Goal: Task Accomplishment & Management: Use online tool/utility

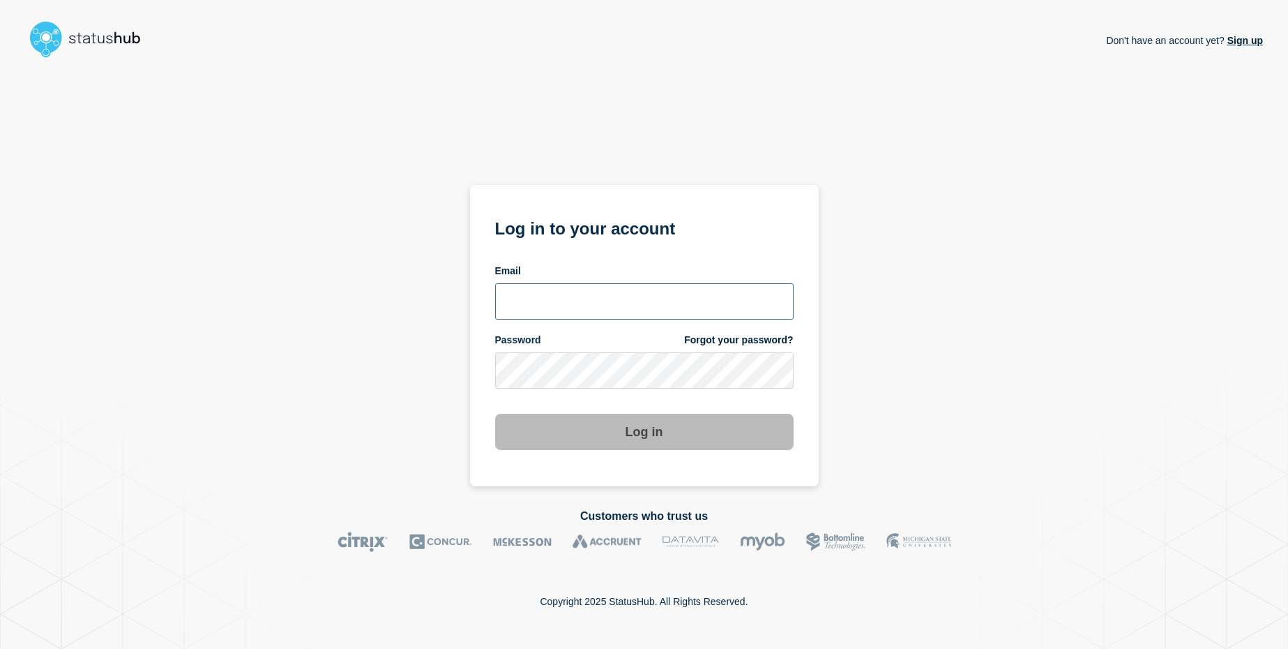
click at [548, 306] on input "email input" at bounding box center [644, 301] width 299 height 36
type input "[EMAIL_ADDRESS][DOMAIN_NAME]"
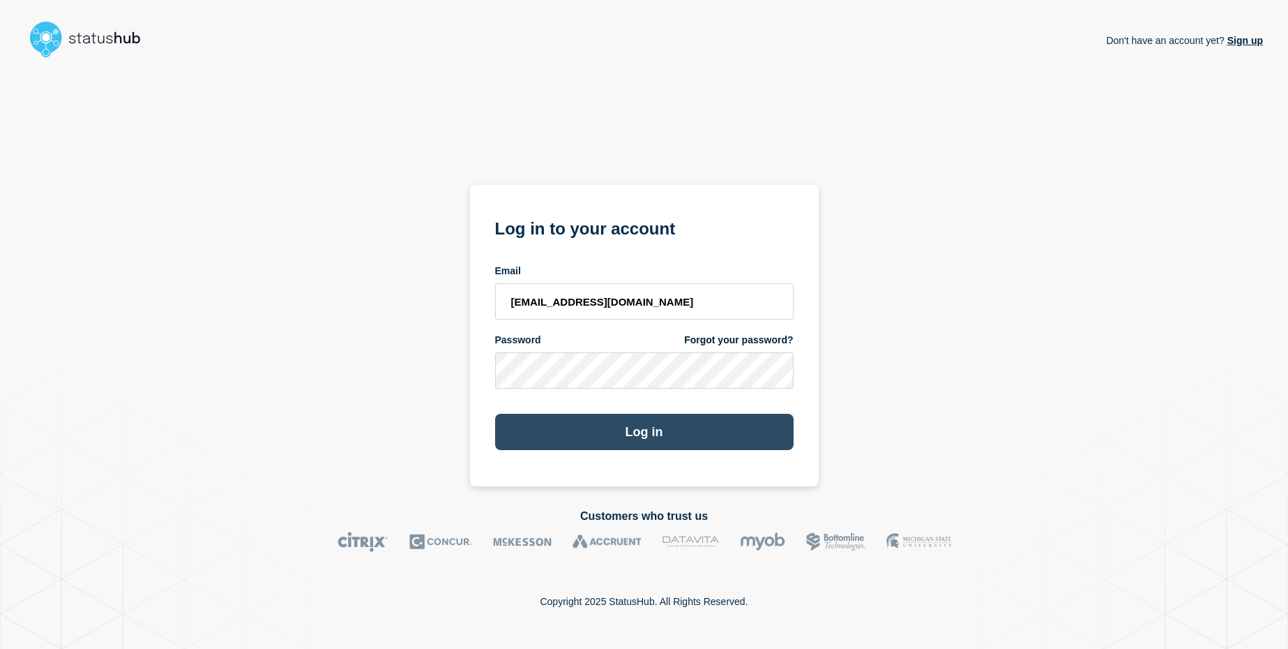
click at [543, 428] on button "Log in" at bounding box center [644, 432] width 299 height 36
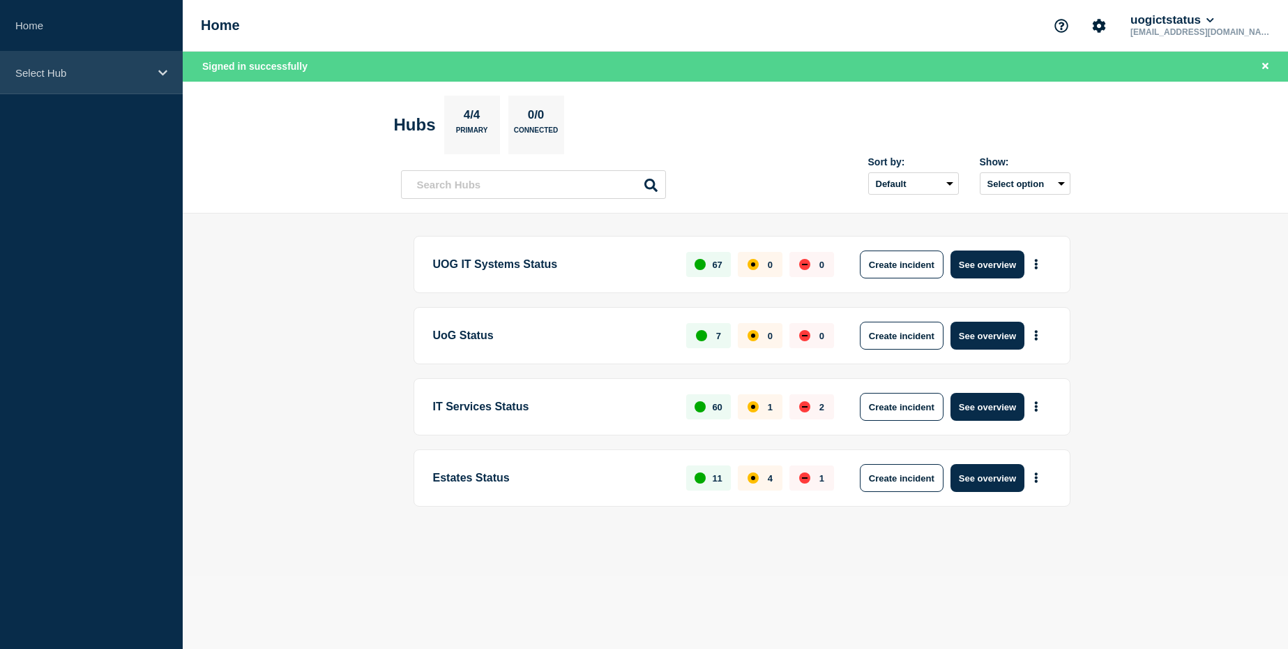
click at [128, 76] on p "Select Hub" at bounding box center [82, 73] width 134 height 12
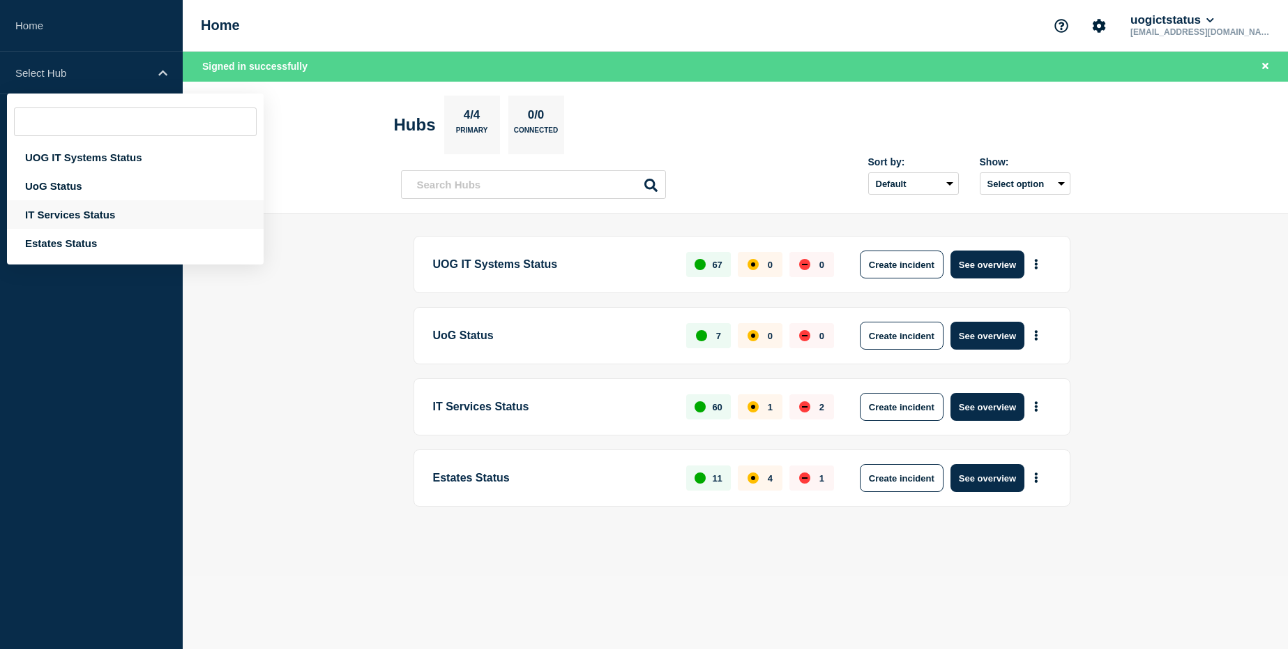
click at [89, 214] on div "IT Services Status" at bounding box center [135, 214] width 257 height 29
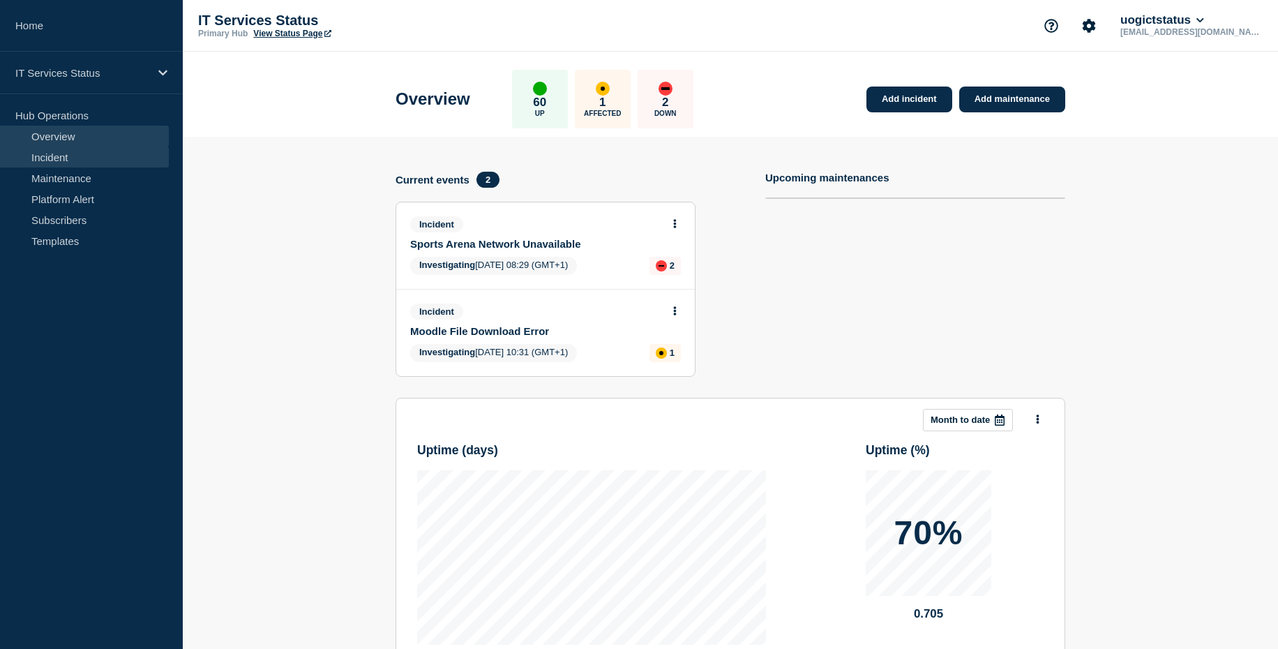
drag, startPoint x: 87, startPoint y: 157, endPoint x: 114, endPoint y: 161, distance: 26.8
click at [87, 157] on link "Incident" at bounding box center [84, 156] width 169 height 21
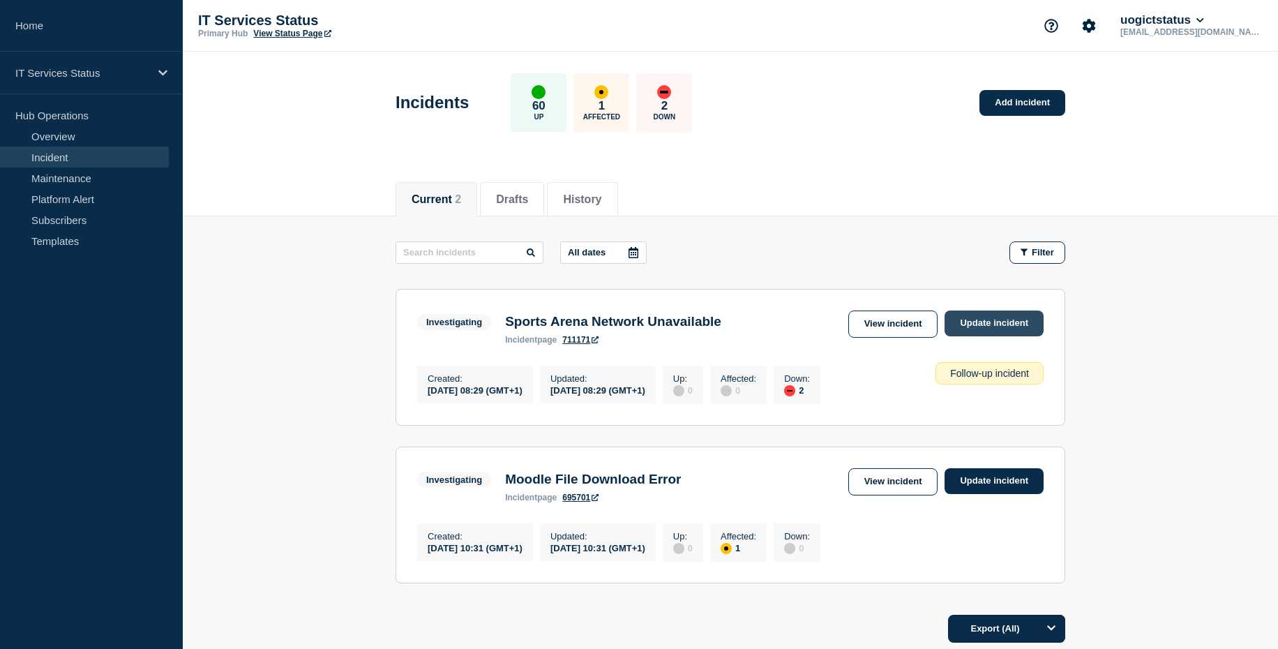
click at [987, 324] on link "Update incident" at bounding box center [993, 323] width 99 height 26
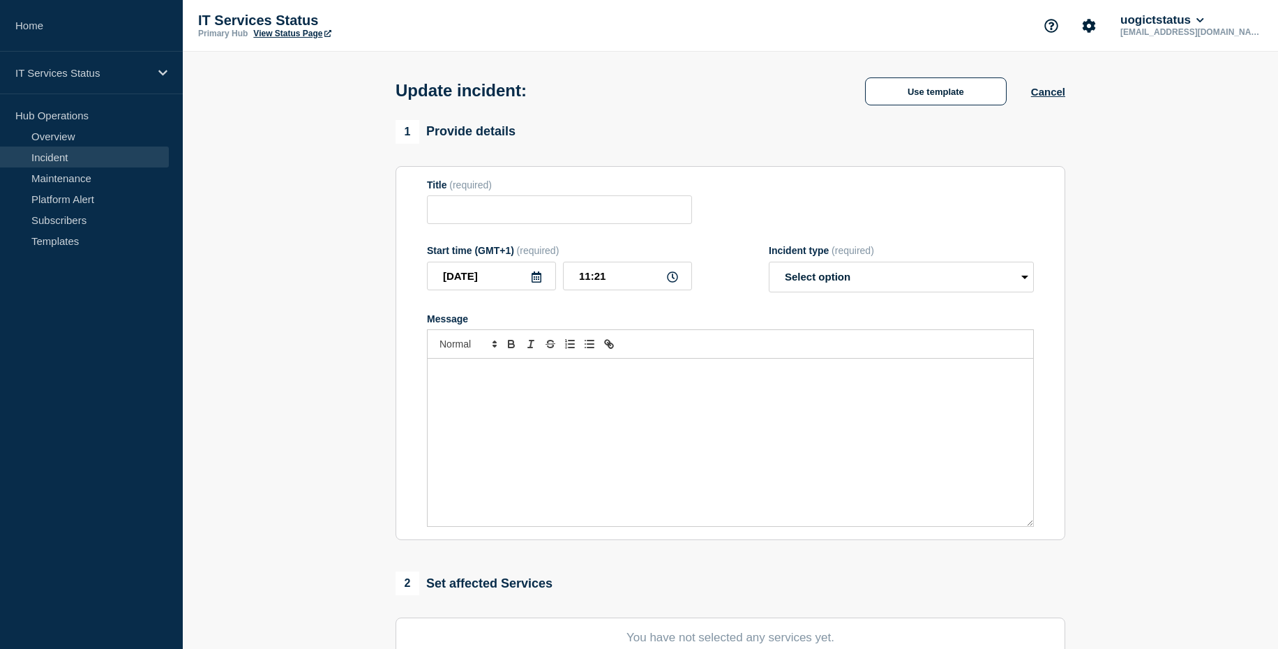
type input "Sports Arena Network Unavailable"
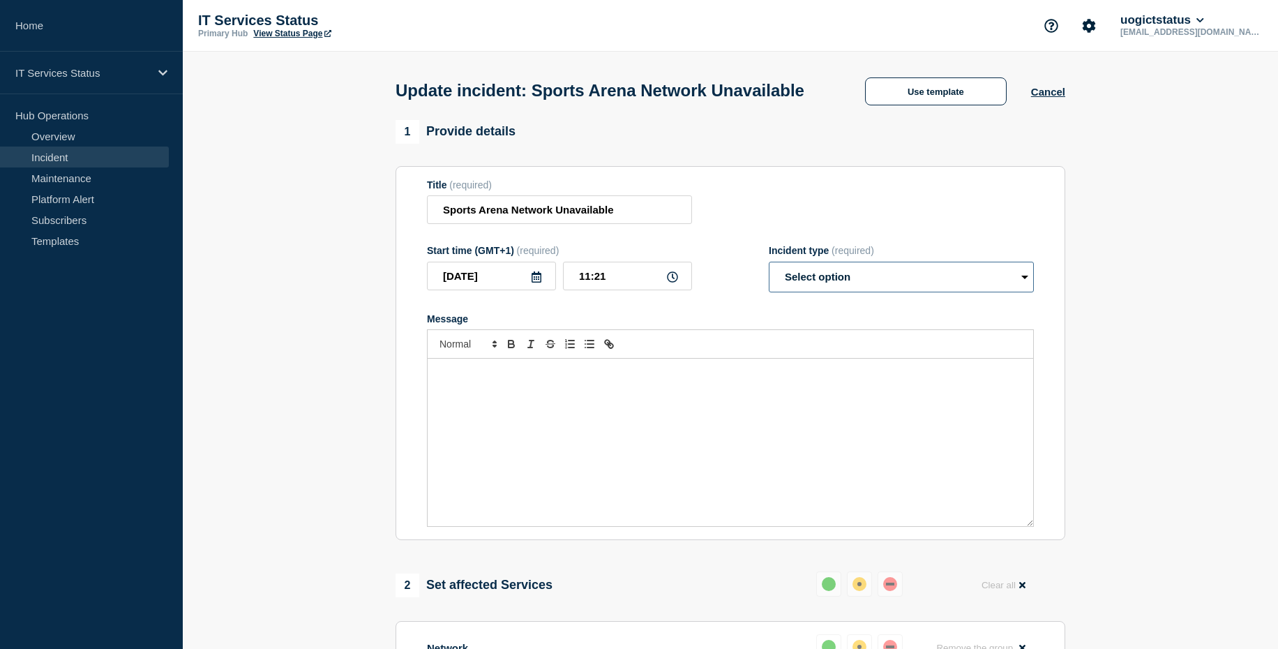
click at [857, 292] on select "Select option Investigating Identified Monitoring Resolved" at bounding box center [901, 277] width 265 height 31
select select "resolved"
click at [769, 287] on select "Select option Investigating Identified Monitoring Resolved" at bounding box center [901, 277] width 265 height 31
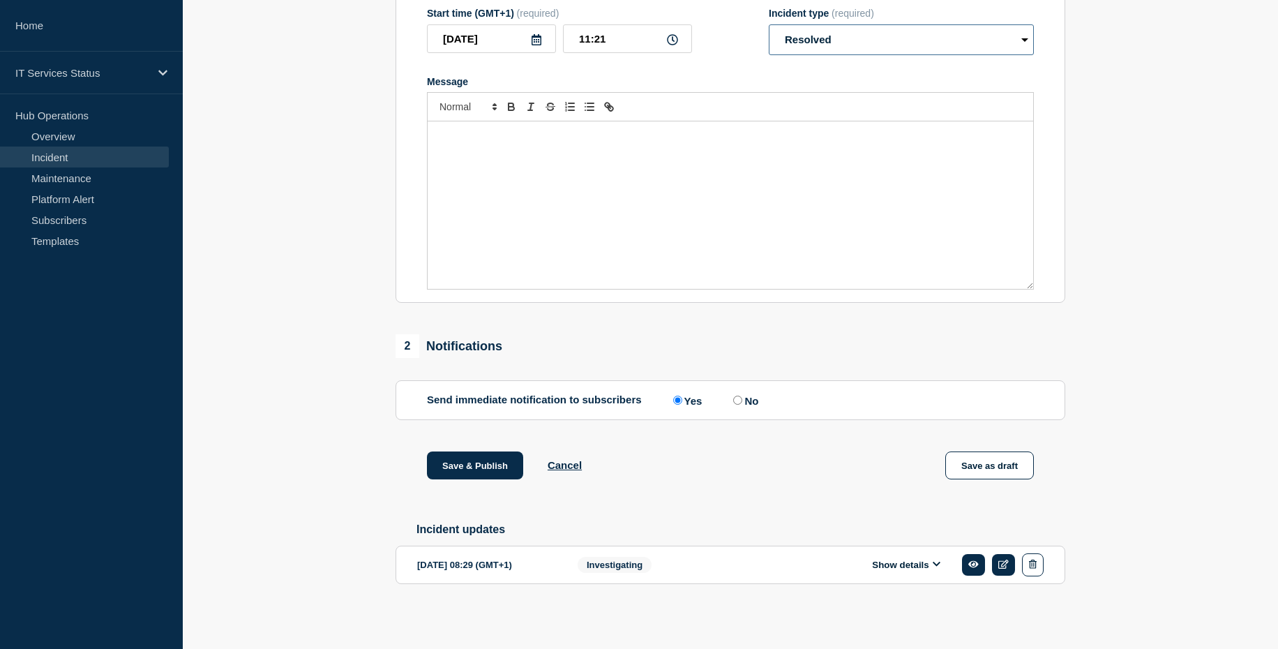
scroll to position [267, 0]
drag, startPoint x: 483, startPoint y: 457, endPoint x: 590, endPoint y: 457, distance: 107.4
click at [482, 457] on button "Save & Publish" at bounding box center [475, 465] width 96 height 28
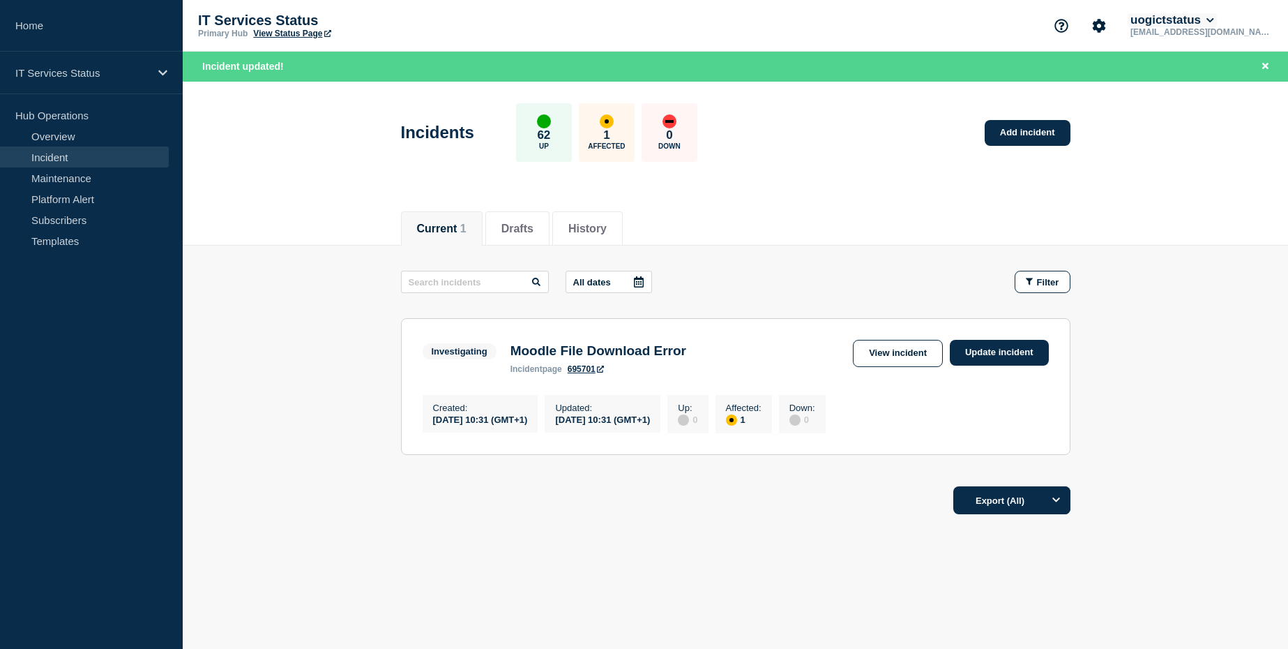
click at [1217, 22] on button "uogictstatus" at bounding box center [1172, 20] width 89 height 14
click at [1215, 190] on button "Log out" at bounding box center [1215, 185] width 35 height 12
